Goal: Communication & Community: Ask a question

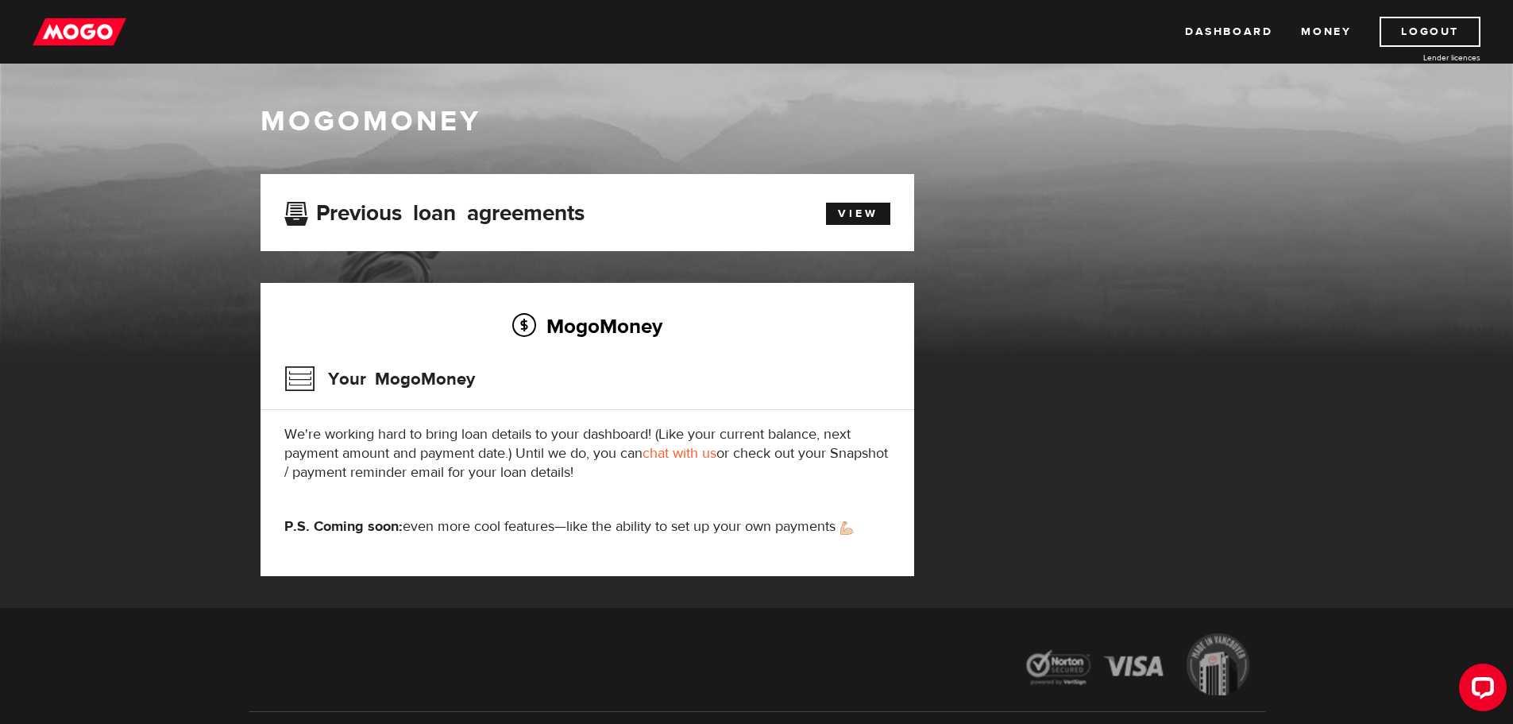
click at [701, 454] on link "chat with us" at bounding box center [680, 453] width 74 height 18
click at [1324, 24] on link "Money" at bounding box center [1326, 32] width 50 height 30
click at [1225, 34] on link "Dashboard" at bounding box center [1228, 32] width 87 height 30
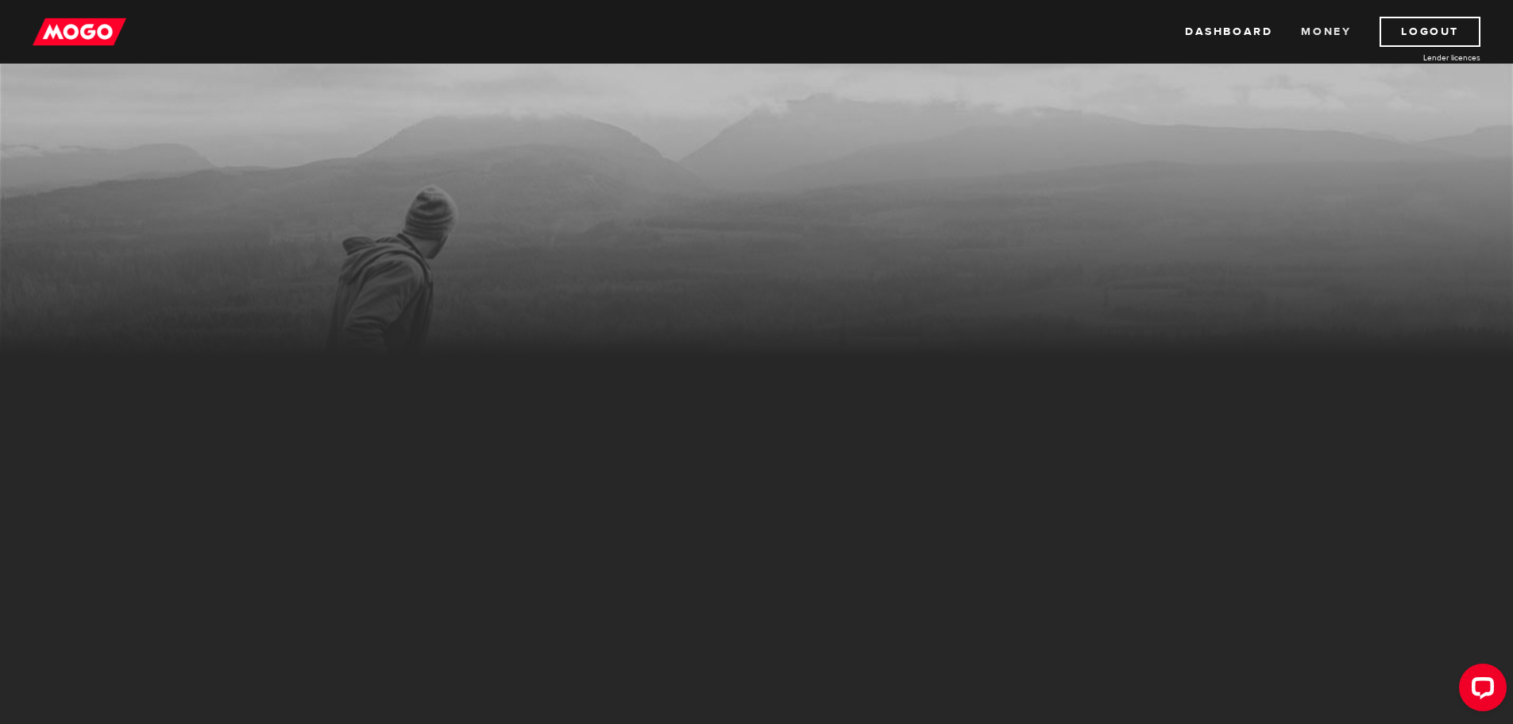
click at [1306, 29] on link "Money" at bounding box center [1326, 32] width 50 height 30
click at [1225, 20] on link "Dashboard" at bounding box center [1228, 32] width 87 height 30
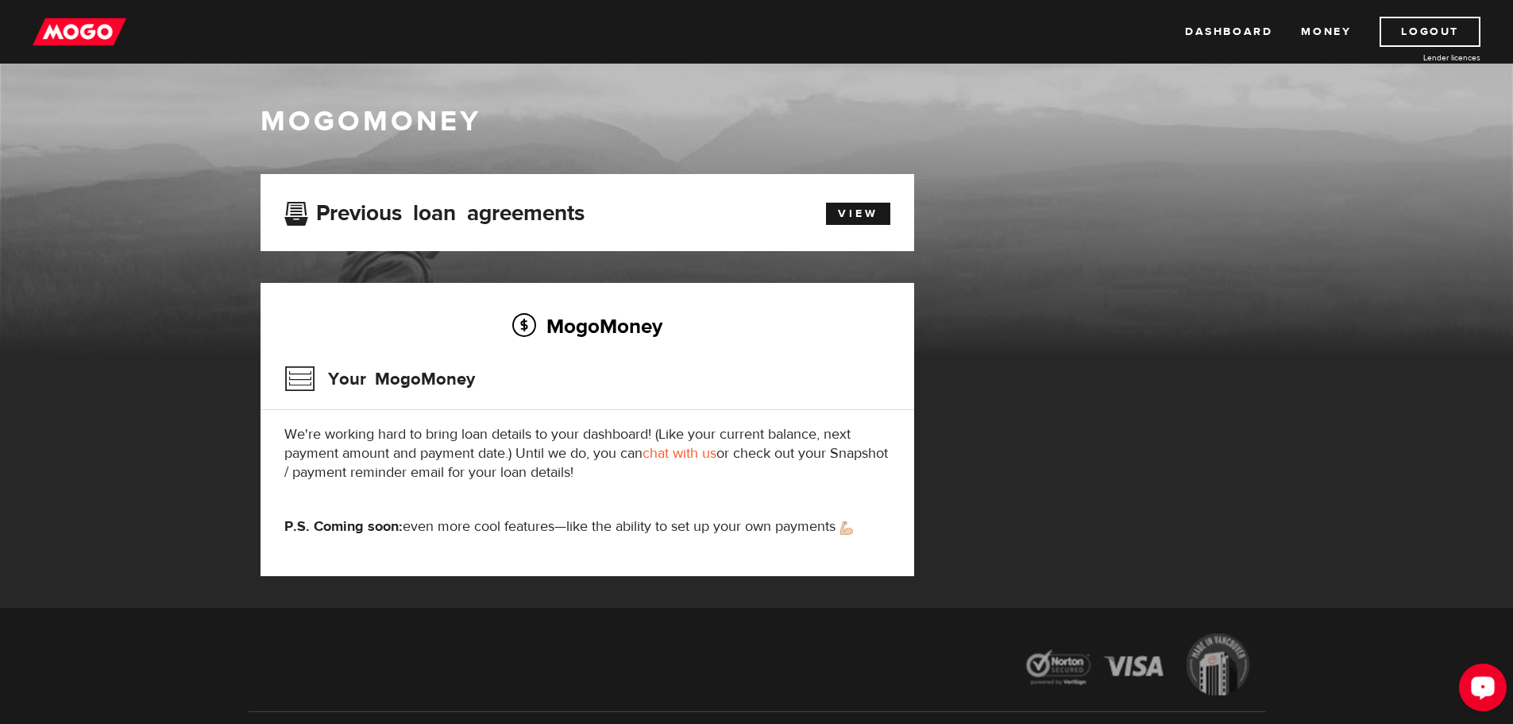
click at [1476, 685] on icon "Open LiveChat chat widget" at bounding box center [1483, 687] width 15 height 10
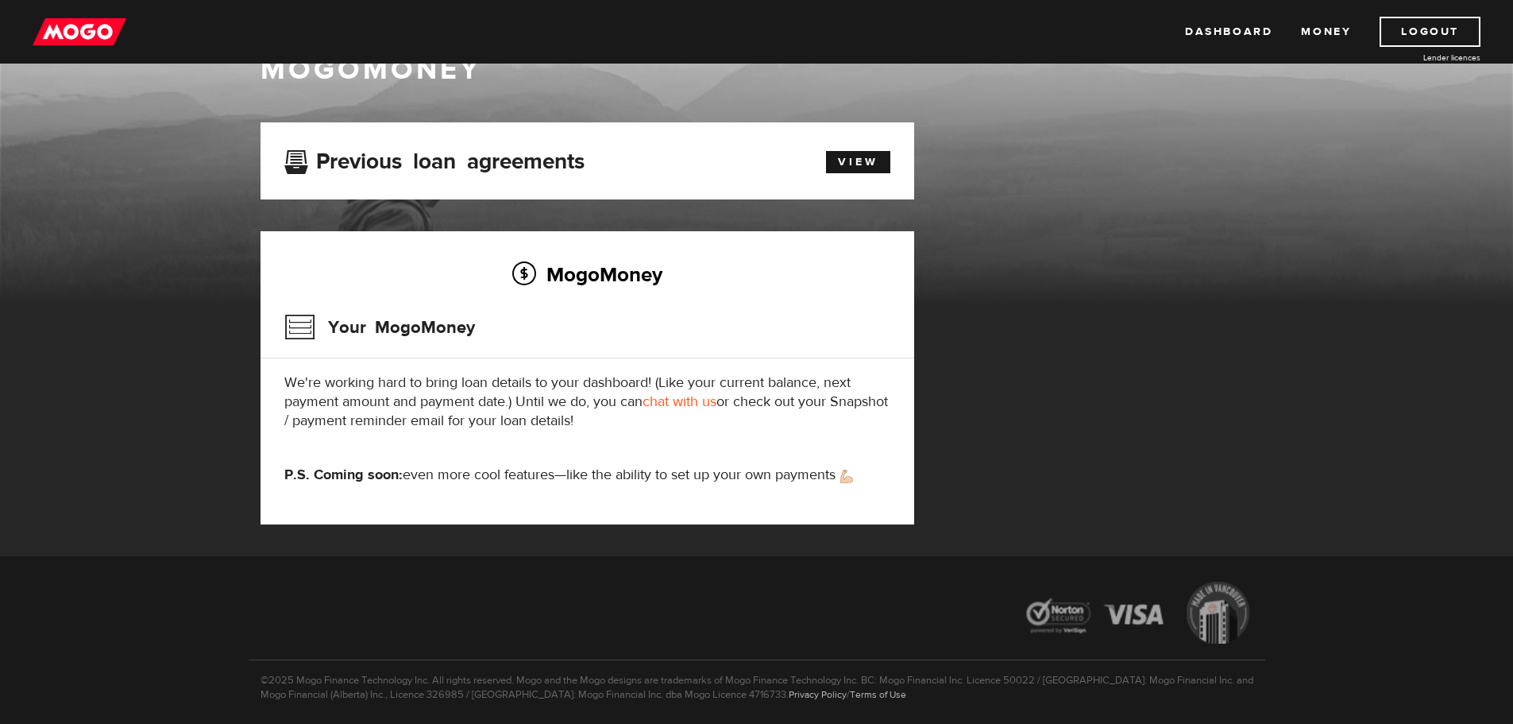
scroll to position [79, 0]
